Goal: Task Accomplishment & Management: Complete application form

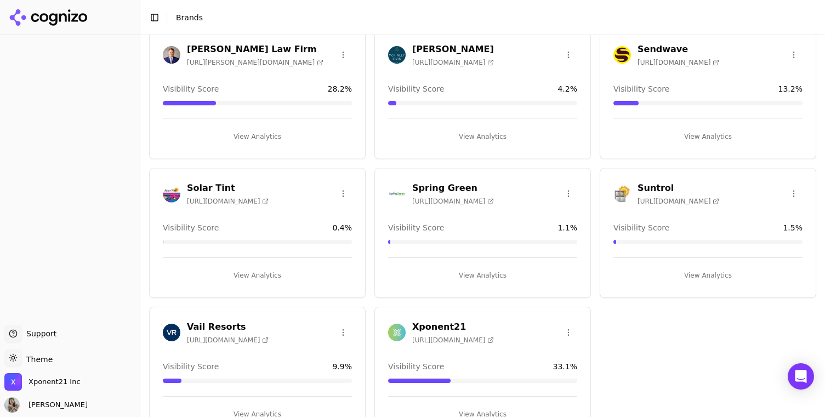
scroll to position [233, 0]
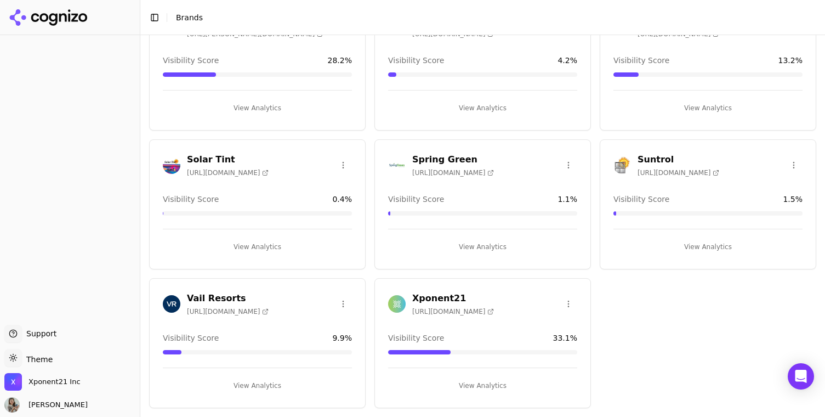
click at [218, 296] on h3 "Vail Resorts" at bounding box center [228, 298] width 82 height 13
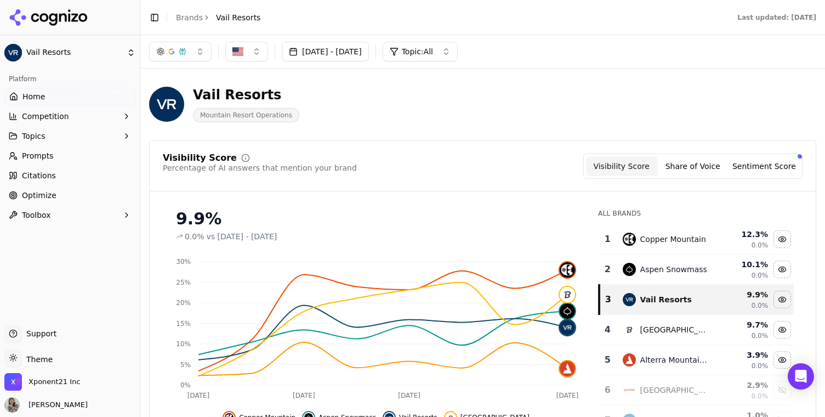
click at [46, 93] on link "Home" at bounding box center [69, 97] width 131 height 18
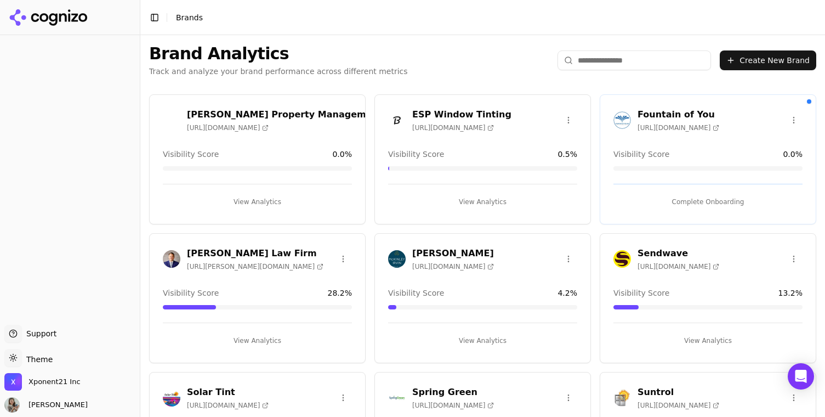
click at [712, 201] on button "Complete Onboarding" at bounding box center [708, 202] width 189 height 18
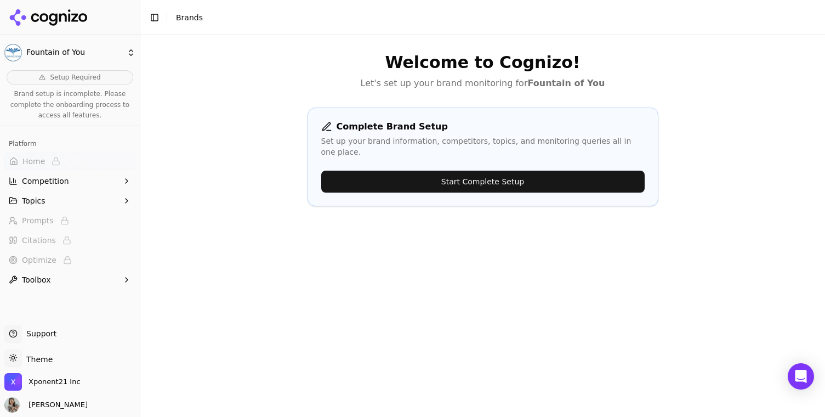
click at [496, 171] on button "Start Complete Setup" at bounding box center [483, 182] width 324 height 22
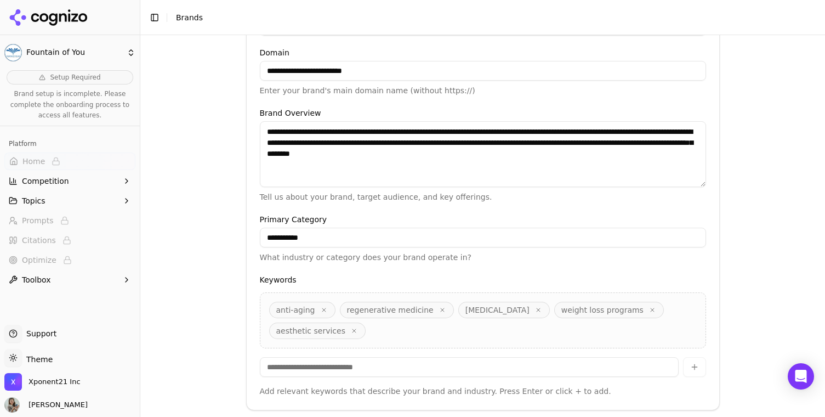
scroll to position [292, 0]
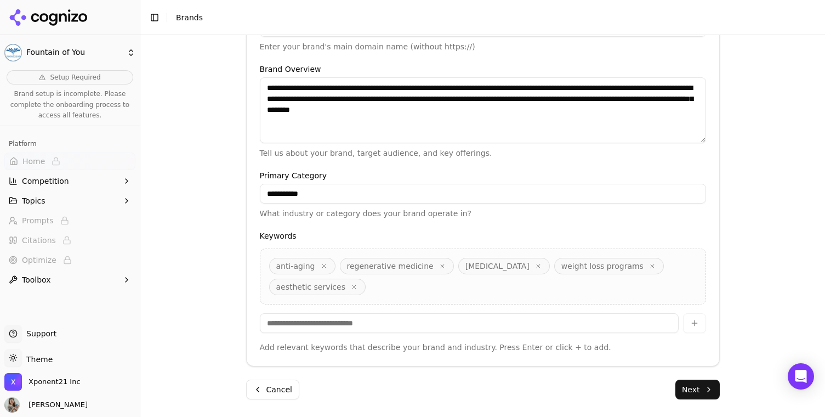
click at [482, 278] on div "anti-aging regenerative medicine hormone replacement therapy weight loss progra…" at bounding box center [483, 276] width 446 height 56
click at [373, 324] on input at bounding box center [469, 323] width 419 height 20
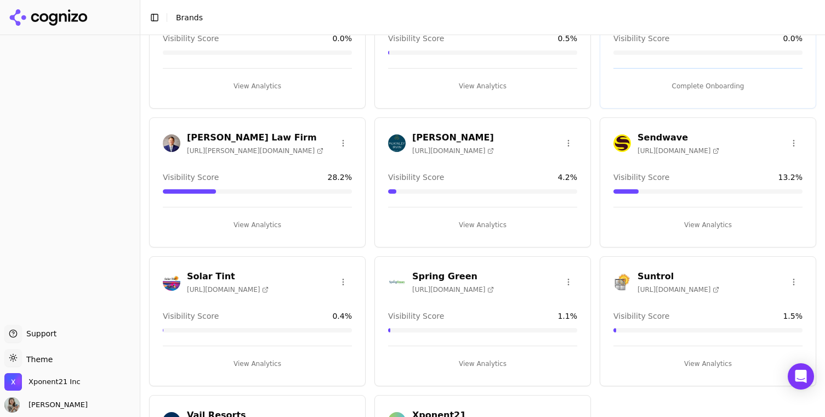
scroll to position [233, 0]
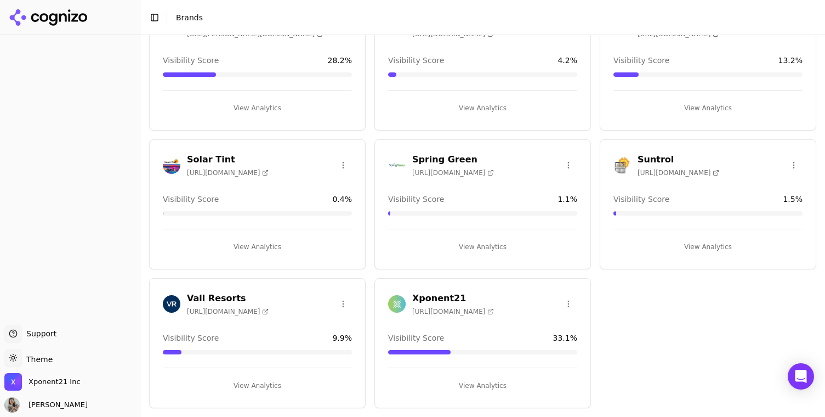
click at [468, 286] on div "Xponent21 https://xponent21.com Visibility Score 33.1 % View Analytics" at bounding box center [483, 343] width 217 height 130
click at [462, 292] on h3 "Xponent21" at bounding box center [453, 298] width 82 height 13
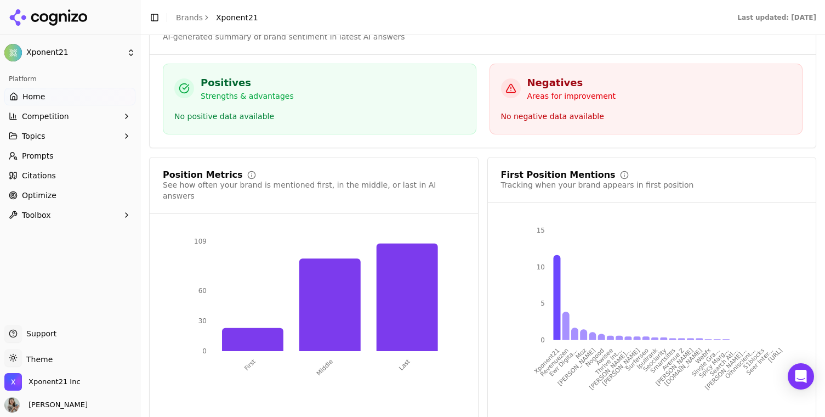
scroll to position [1913, 0]
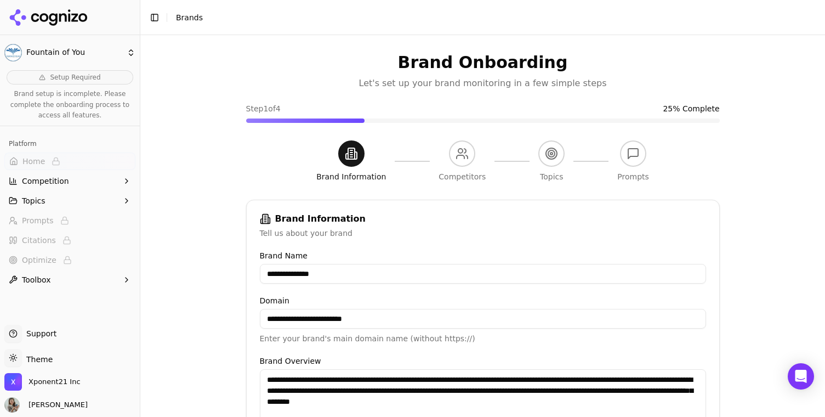
scroll to position [292, 0]
